Goal: Task Accomplishment & Management: Use online tool/utility

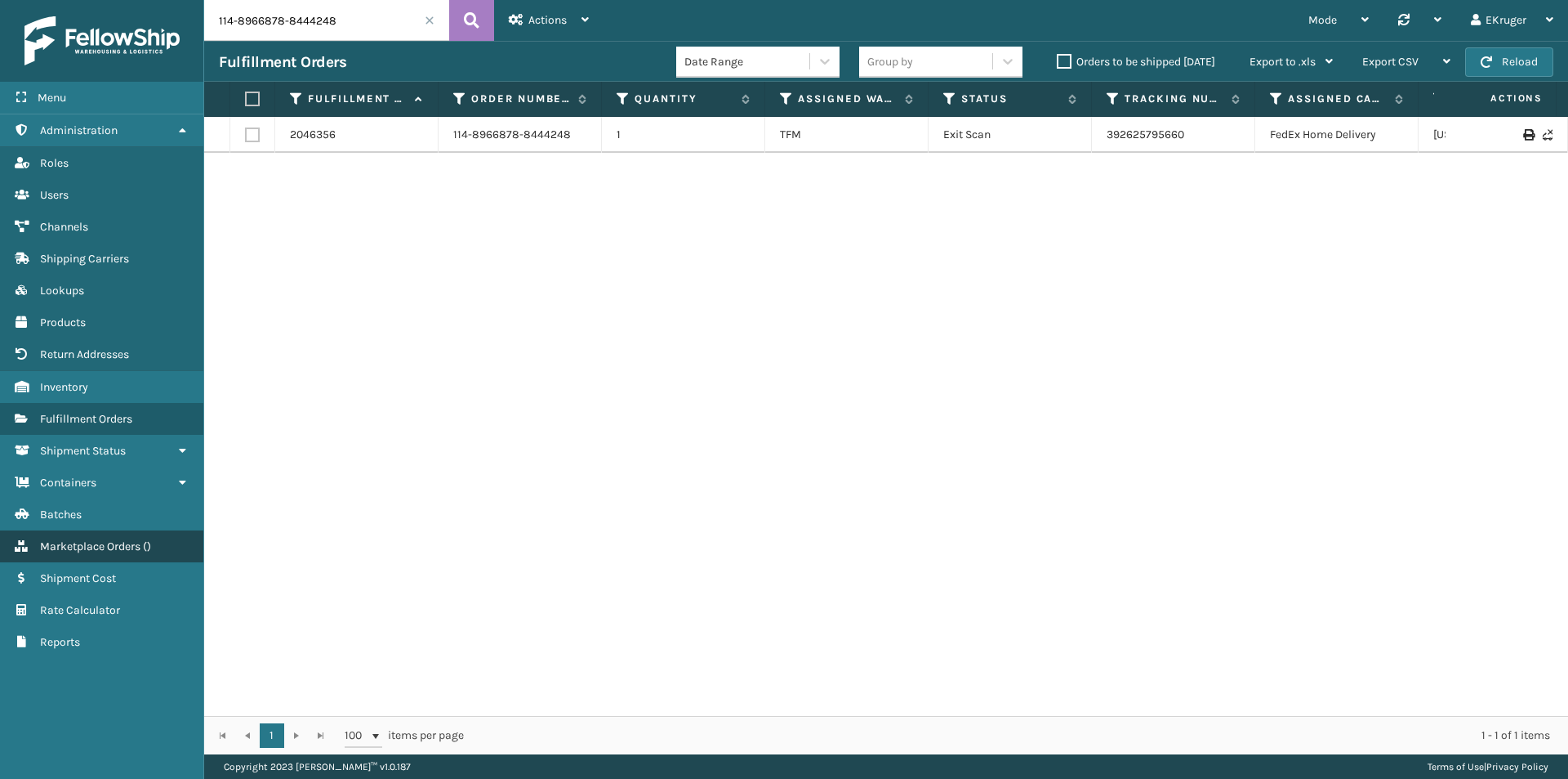
click at [154, 542] on link "Marketplace Orders ( )" at bounding box center [102, 546] width 203 height 32
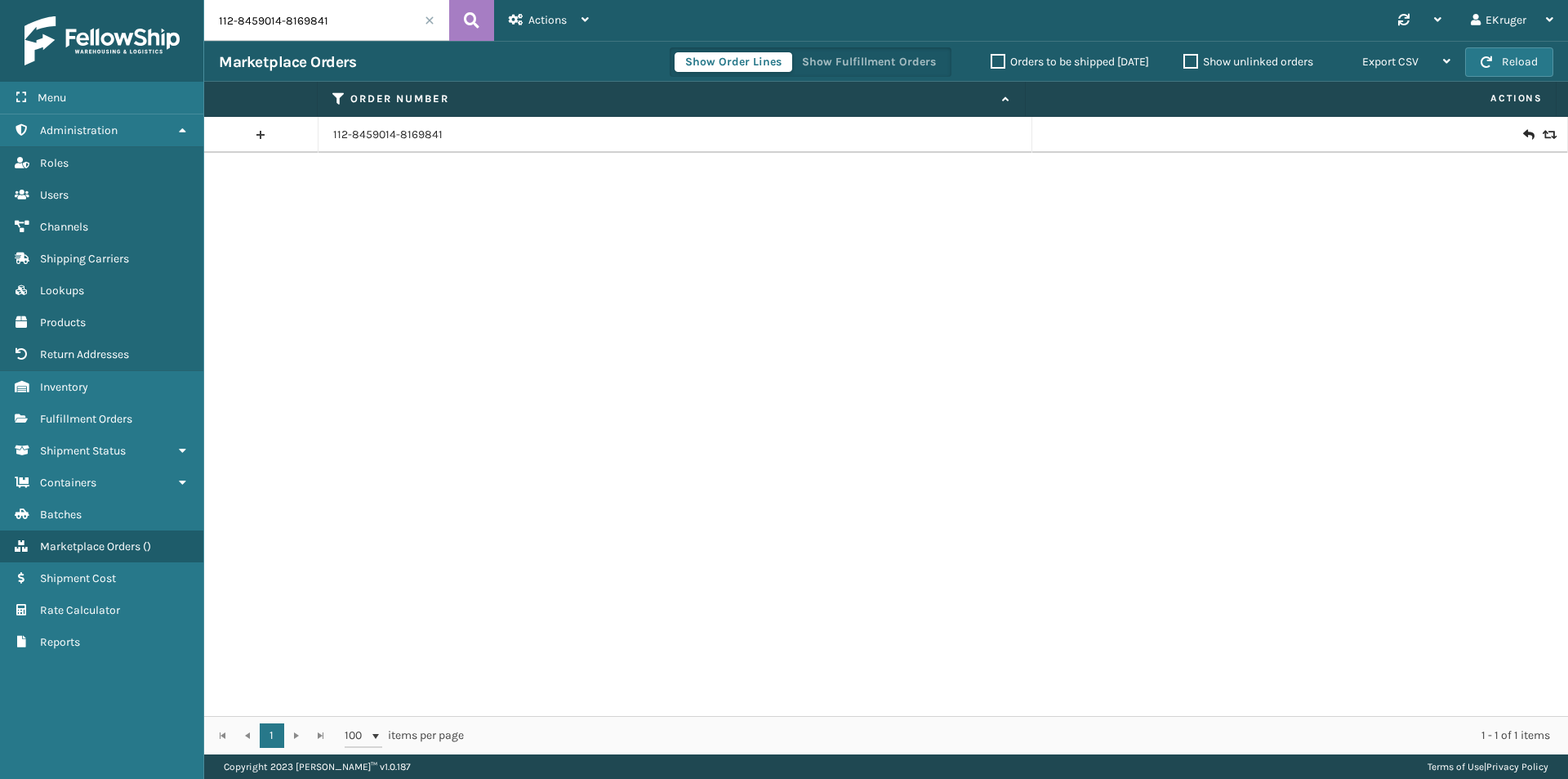
drag, startPoint x: 348, startPoint y: 18, endPoint x: 208, endPoint y: 26, distance: 140.2
click at [208, 26] on input "112-8459014-8169841" at bounding box center [327, 20] width 245 height 41
paste input "3-3778985-9237023"
type input "113-3778985-9237023"
click at [1523, 135] on icon at bounding box center [1528, 135] width 10 height 17
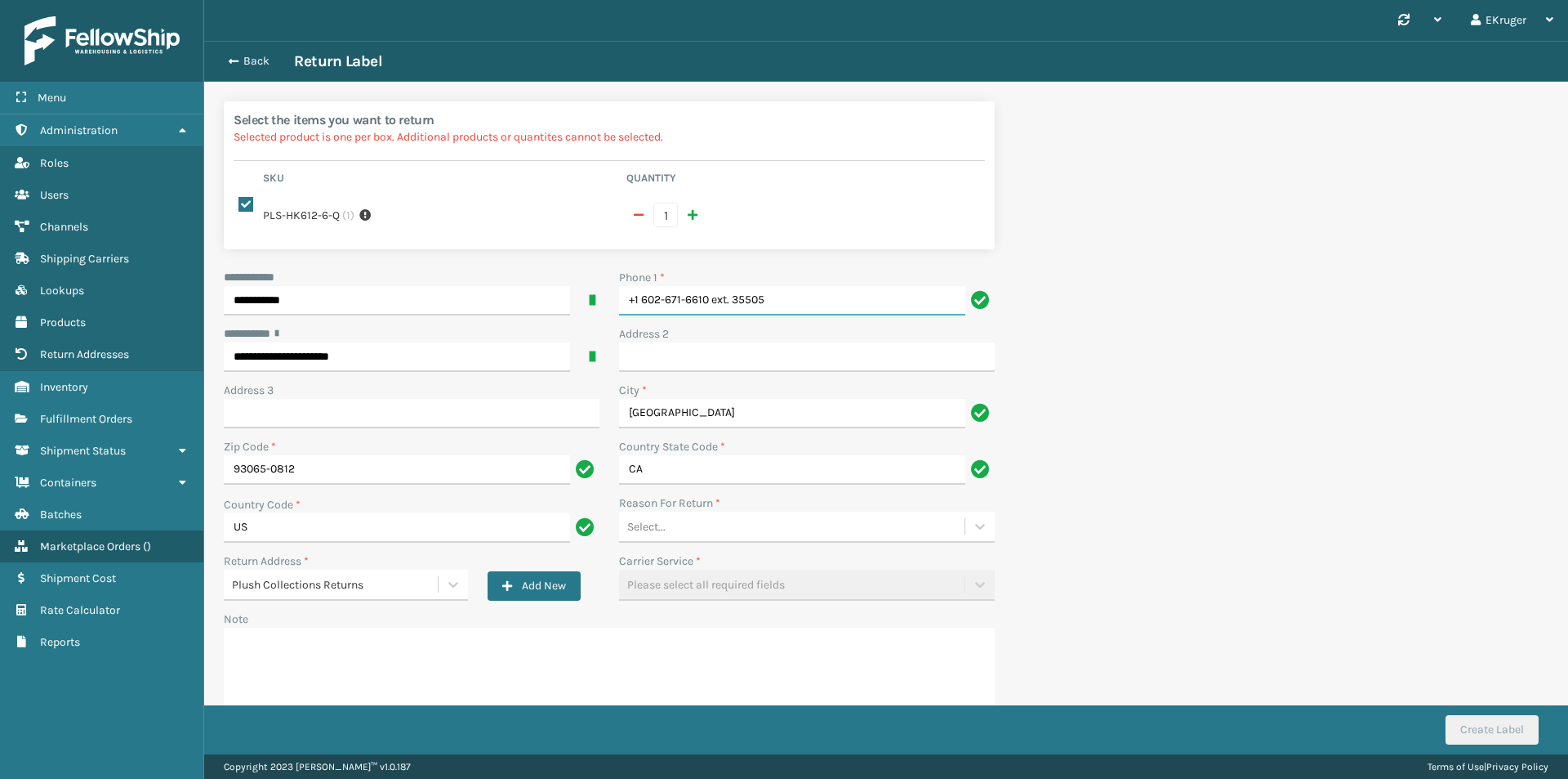
drag, startPoint x: 787, startPoint y: 303, endPoint x: 711, endPoint y: 296, distance: 76.3
click at [711, 296] on input "+1 602-671-6610 ext. 35505" at bounding box center [792, 300] width 346 height 29
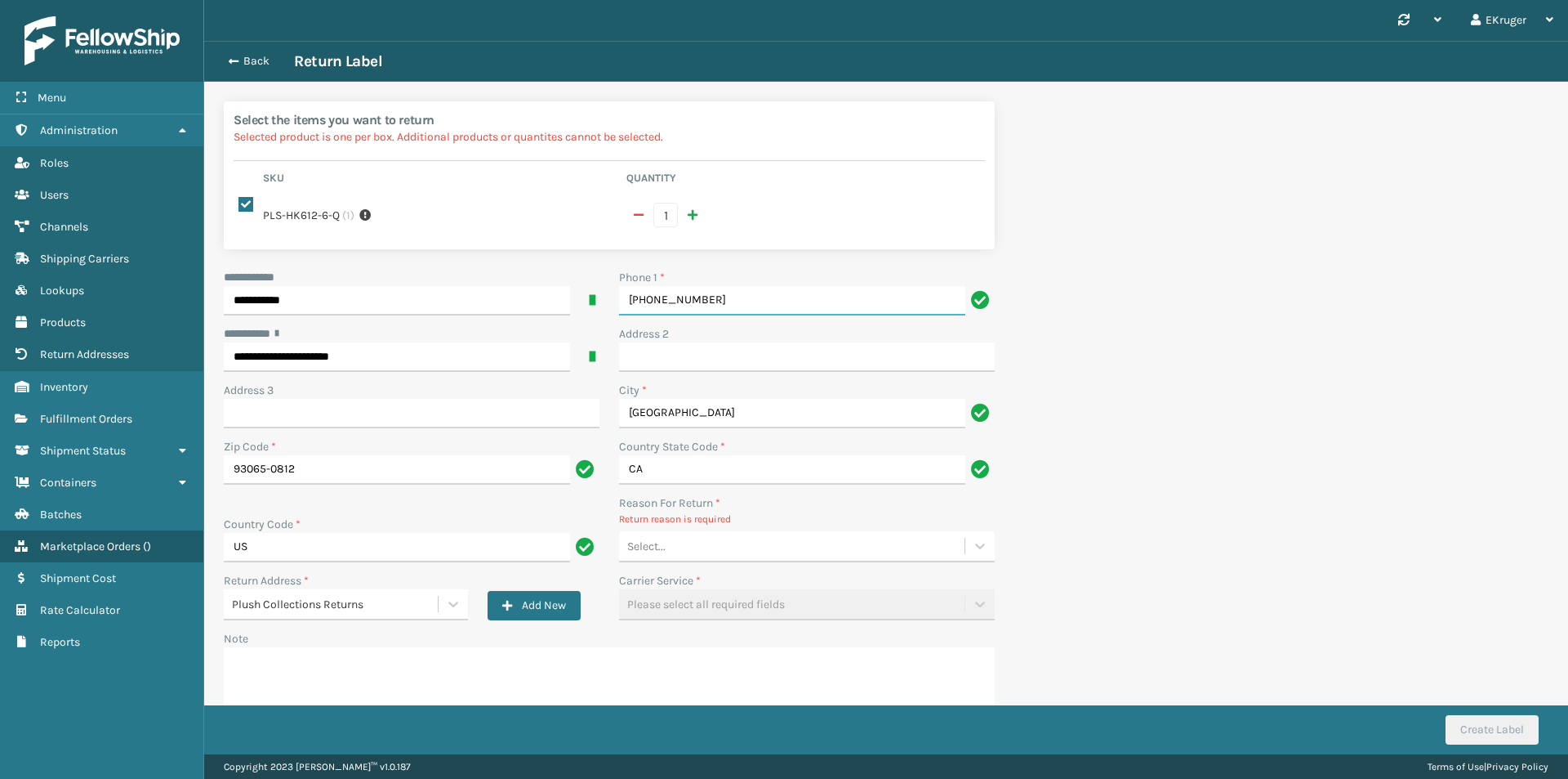
type input "[PHONE_NUMBER]"
click at [842, 549] on div "Select..." at bounding box center [792, 546] width 345 height 27
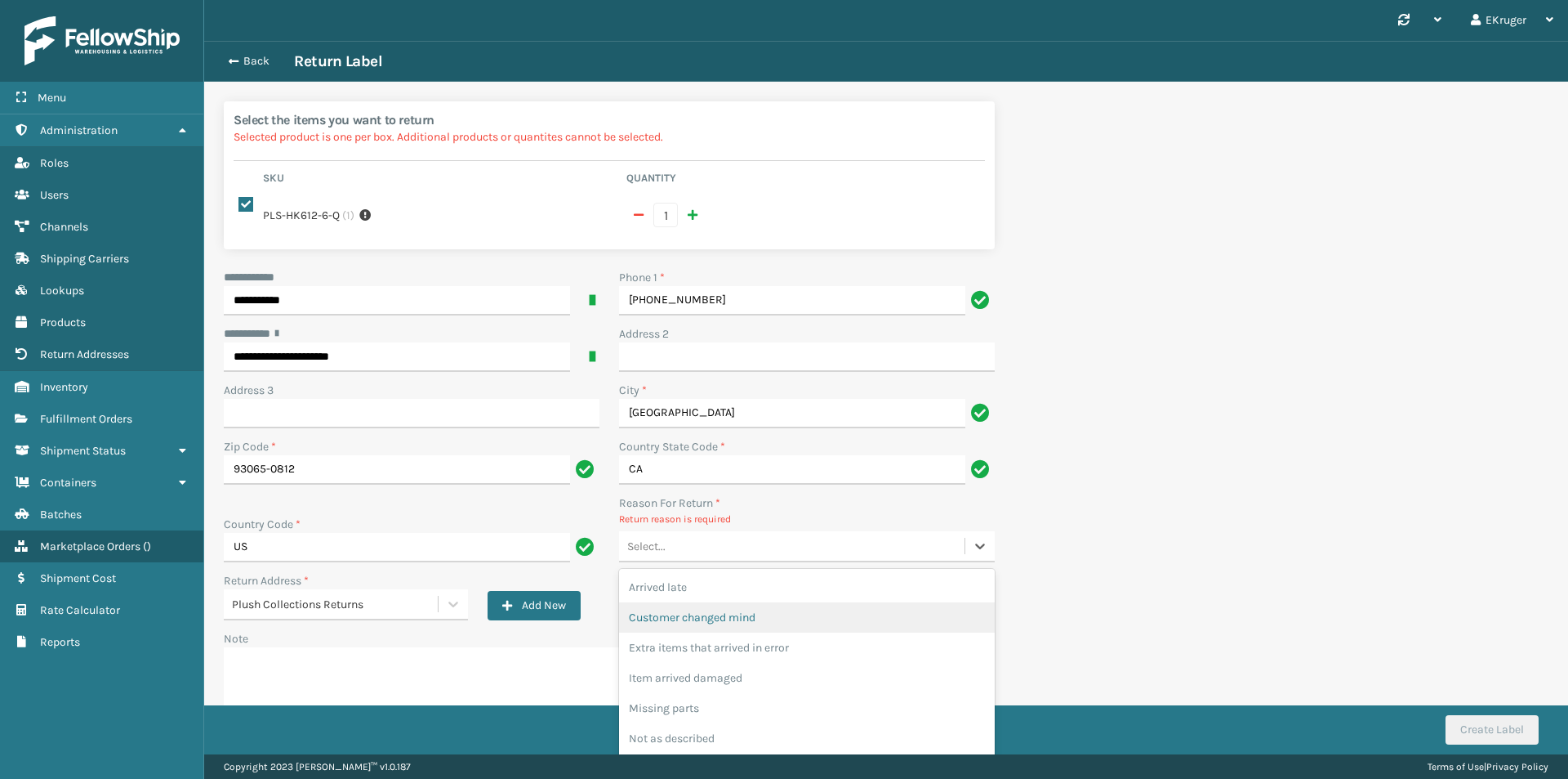
click at [850, 621] on div "Customer changed mind" at bounding box center [807, 617] width 376 height 30
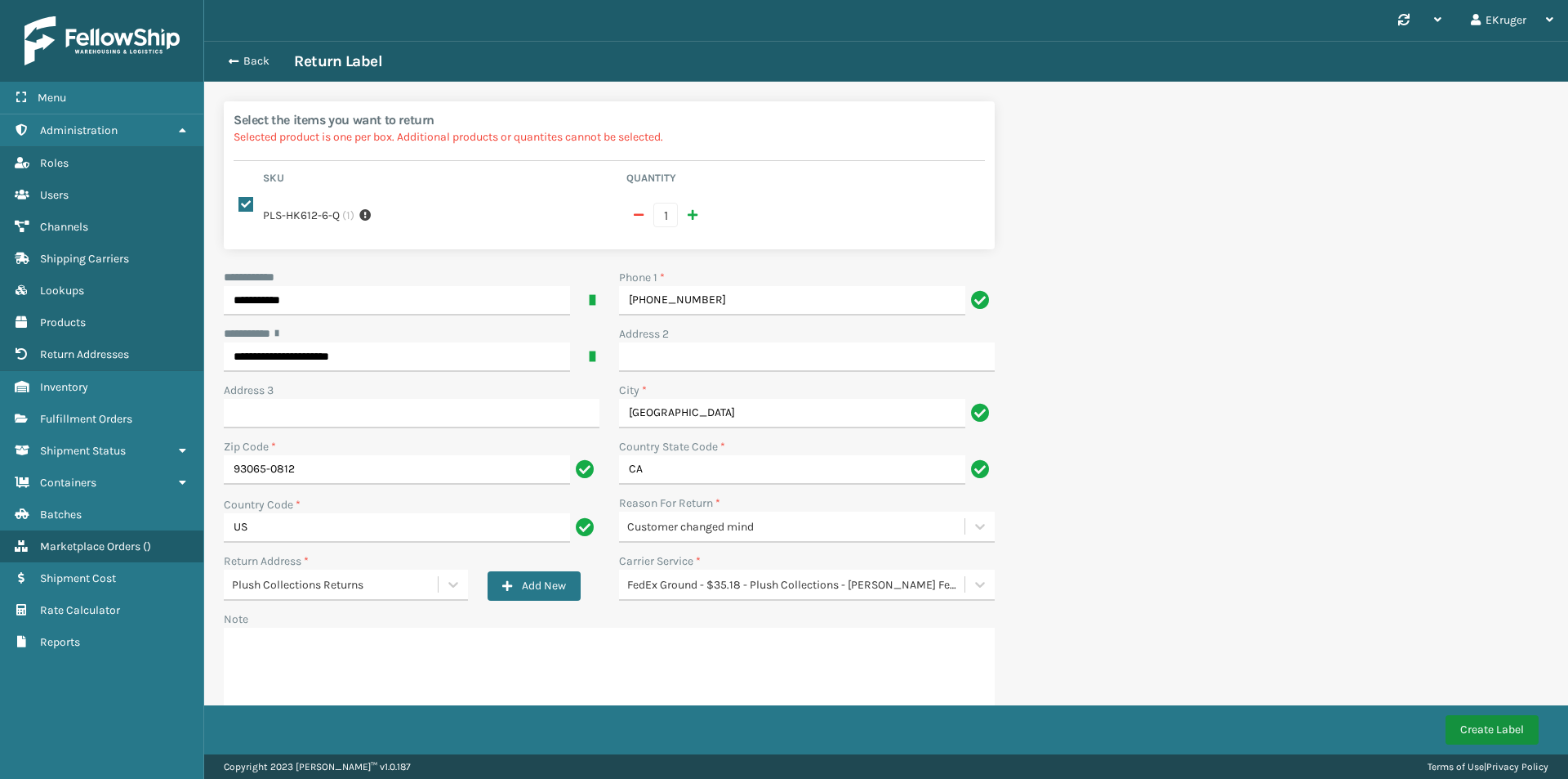
click at [1472, 729] on button "Create Label" at bounding box center [1492, 729] width 93 height 29
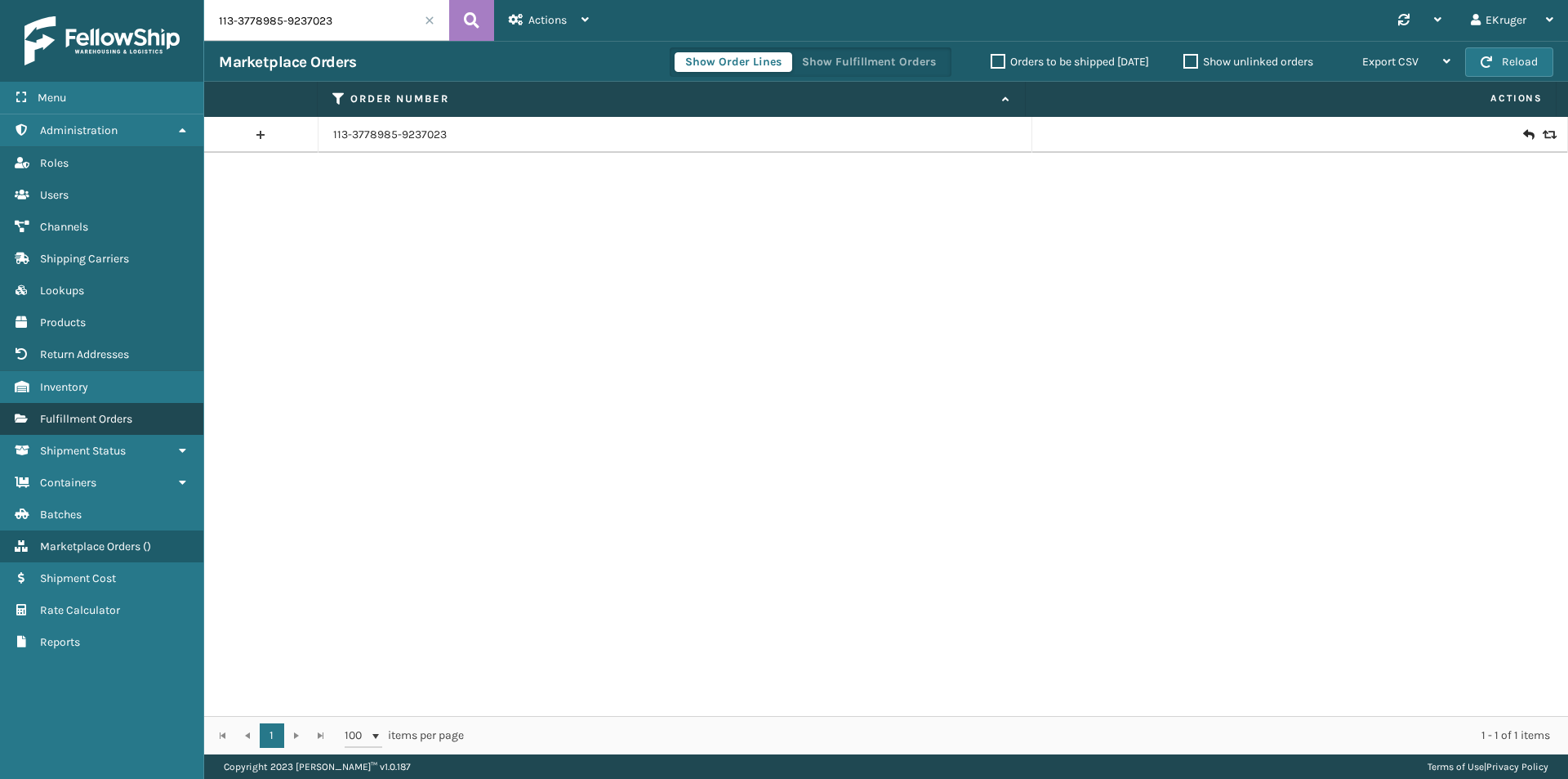
click at [143, 419] on link "Fulfillment Orders" at bounding box center [102, 419] width 203 height 32
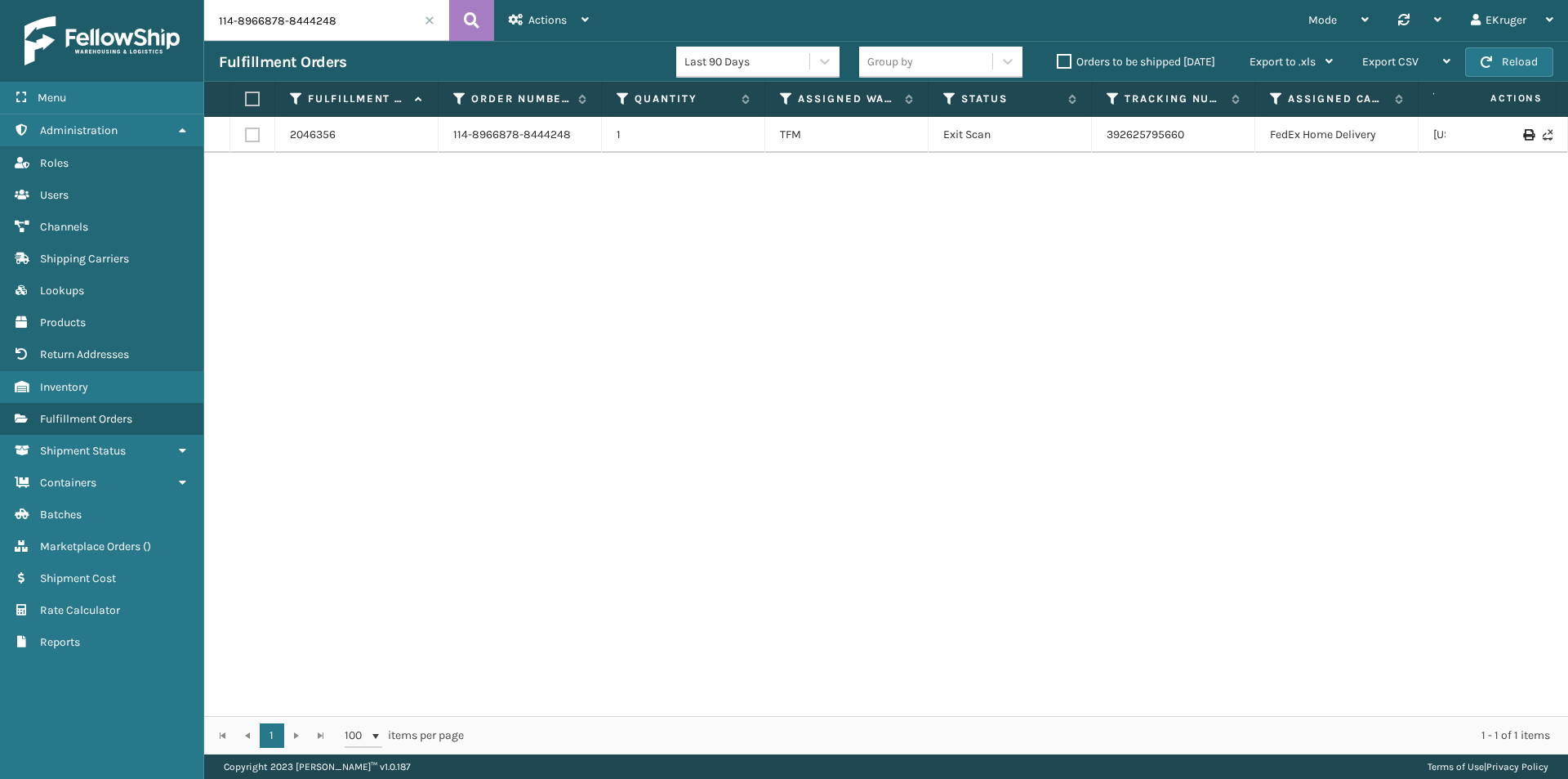
drag, startPoint x: 343, startPoint y: 18, endPoint x: 203, endPoint y: 29, distance: 140.4
click at [204, 27] on input "114-8966878-8444248" at bounding box center [327, 20] width 245 height 41
paste input "3-4530024-1541854"
type input "113-4530024-1541854"
click at [477, 15] on icon at bounding box center [472, 20] width 16 height 24
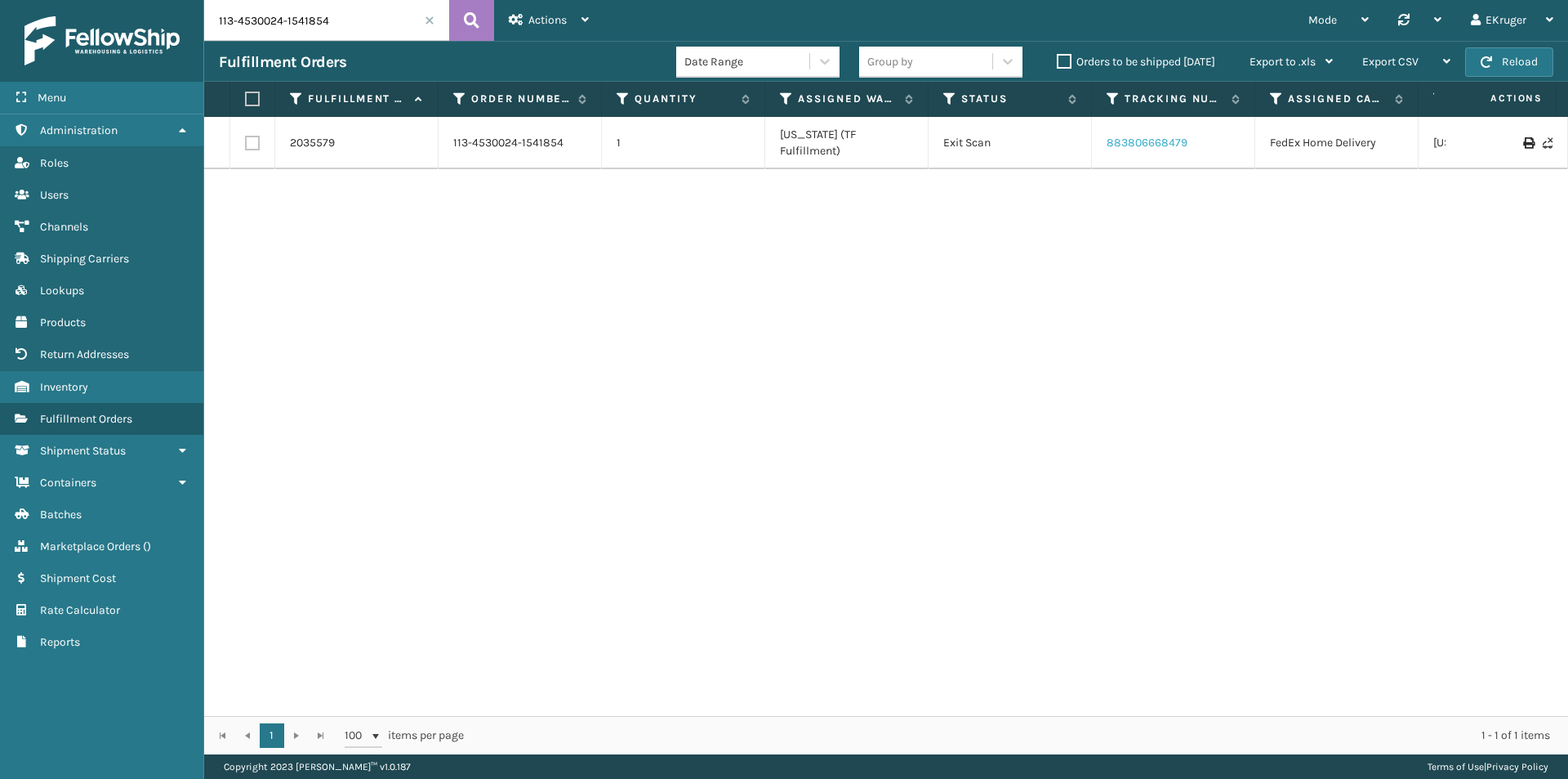
click at [1132, 136] on link "883806668479" at bounding box center [1147, 143] width 81 height 14
